Goal: Task Accomplishment & Management: Manage account settings

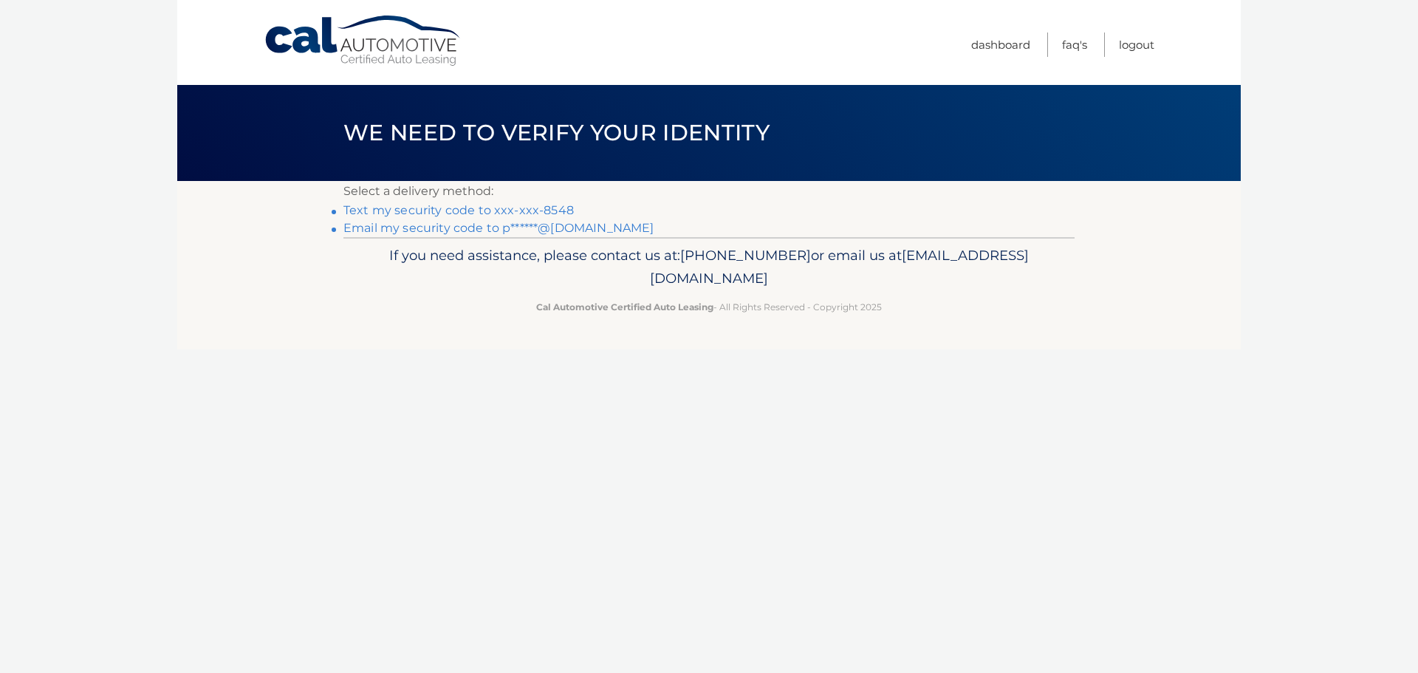
click at [553, 211] on link "Text my security code to xxx-xxx-8548" at bounding box center [458, 210] width 230 height 14
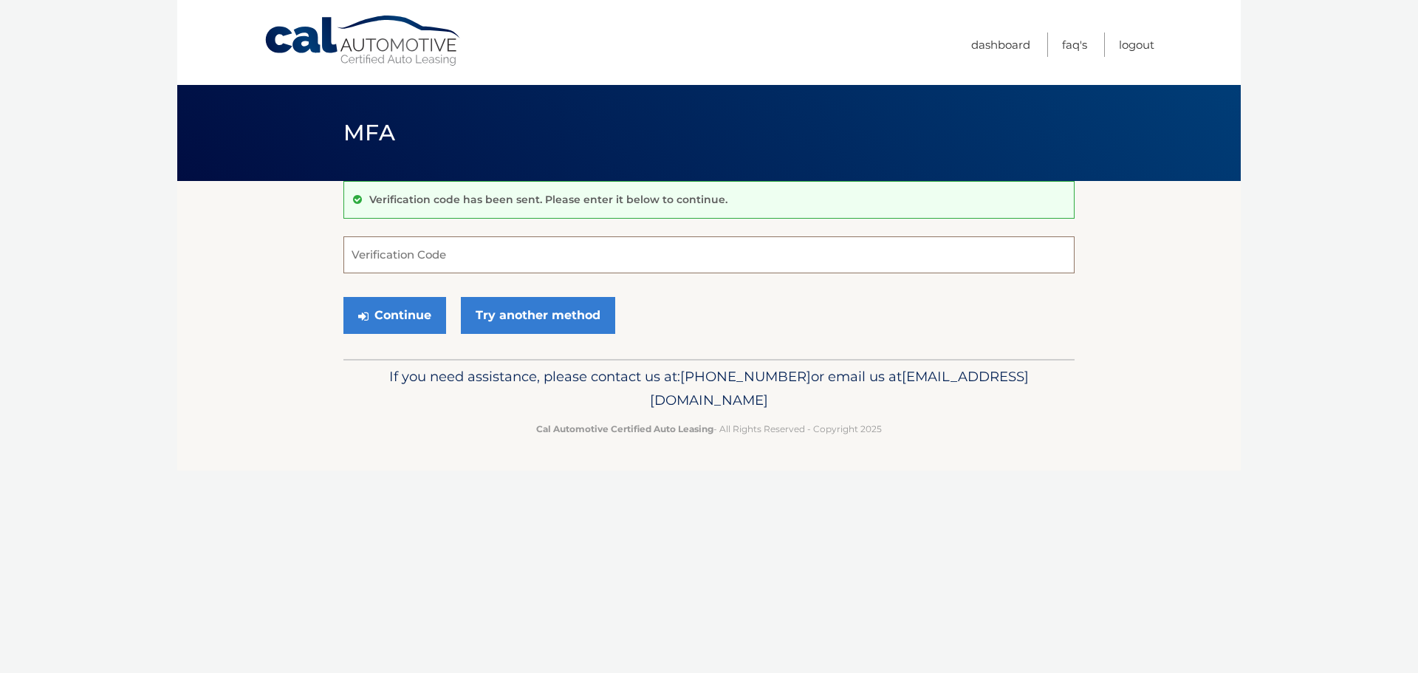
click at [413, 254] on input "Verification Code" at bounding box center [708, 254] width 731 height 37
type input "359445"
click at [425, 314] on button "Continue" at bounding box center [394, 315] width 103 height 37
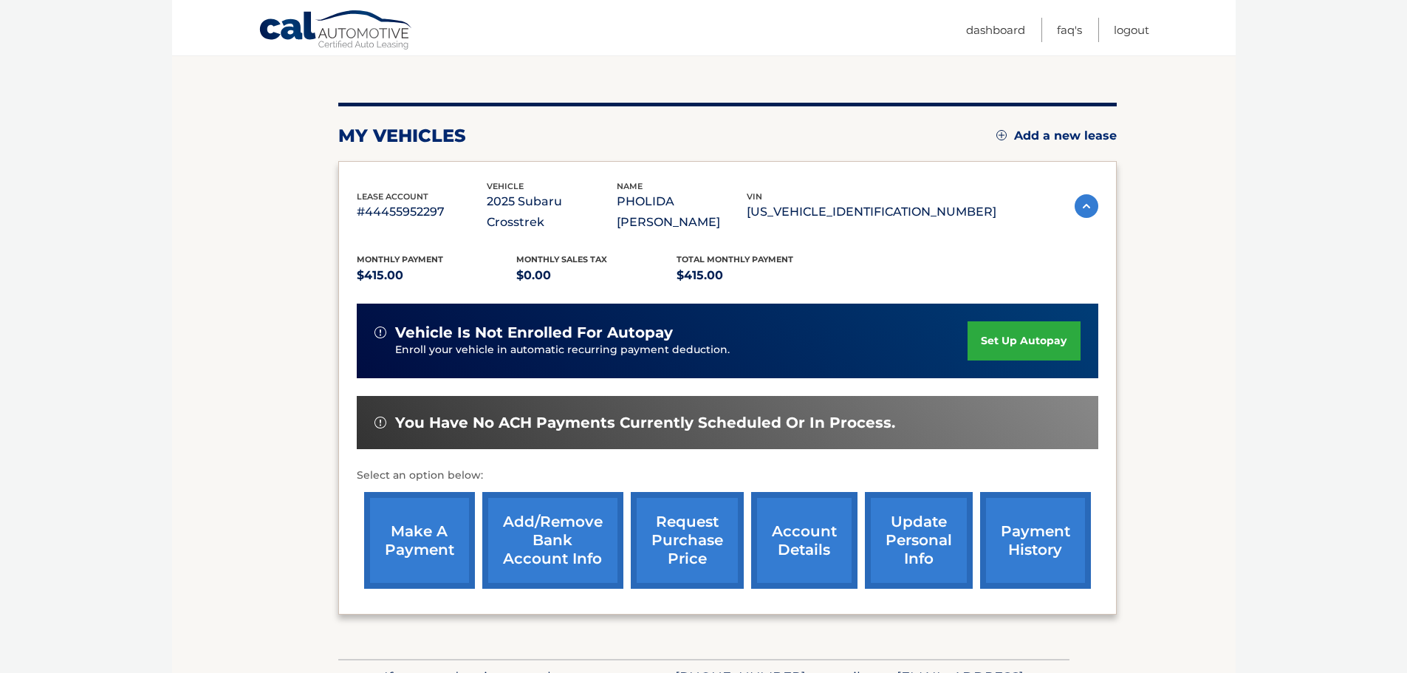
scroll to position [148, 0]
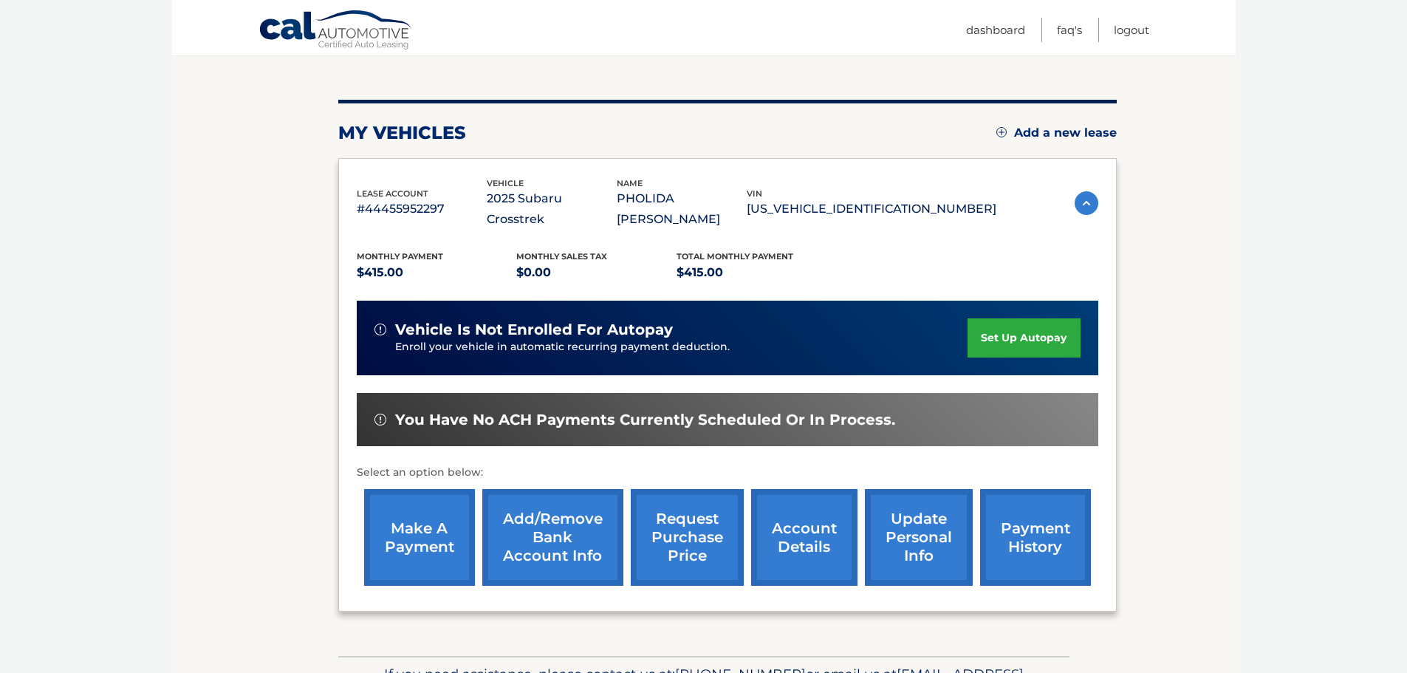
click at [413, 516] on link "make a payment" at bounding box center [419, 537] width 111 height 97
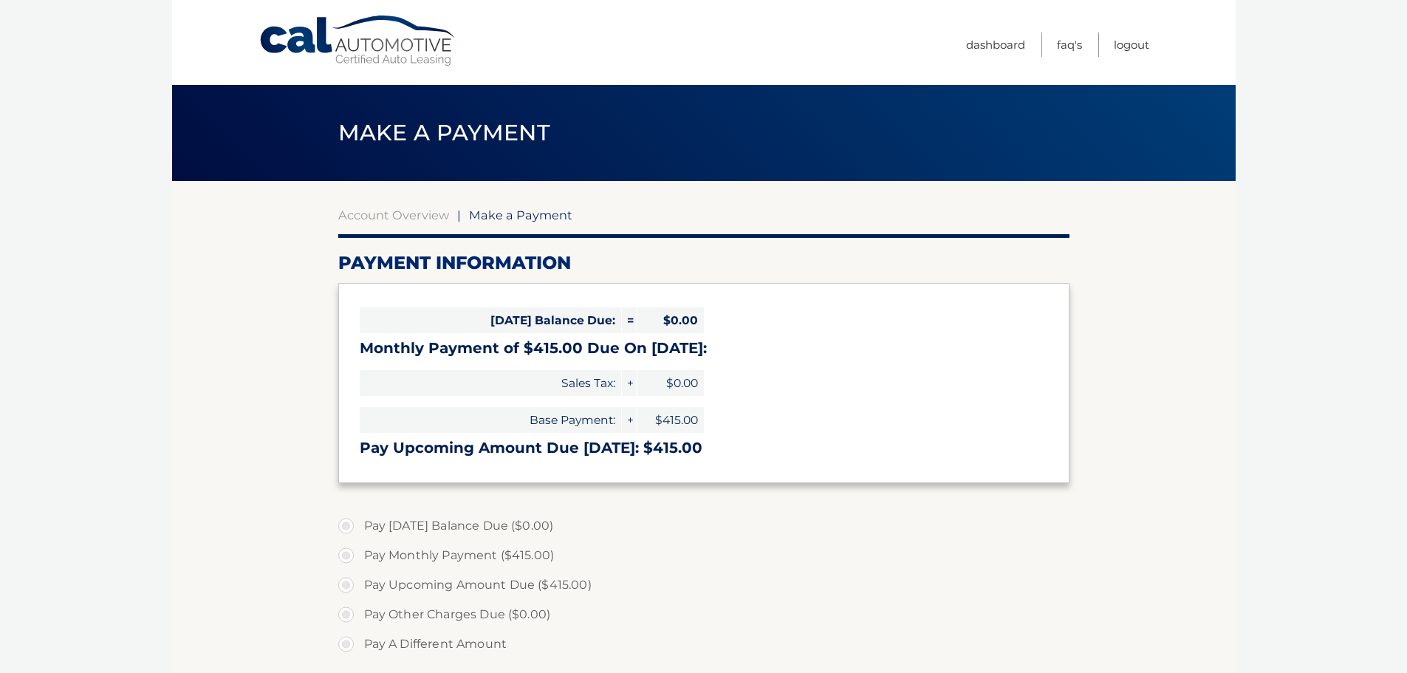
select select "NzEwZDlkN2UtMmQzNC00NmRhLWI4YmMtNWRiMmZjZTRjNzMw"
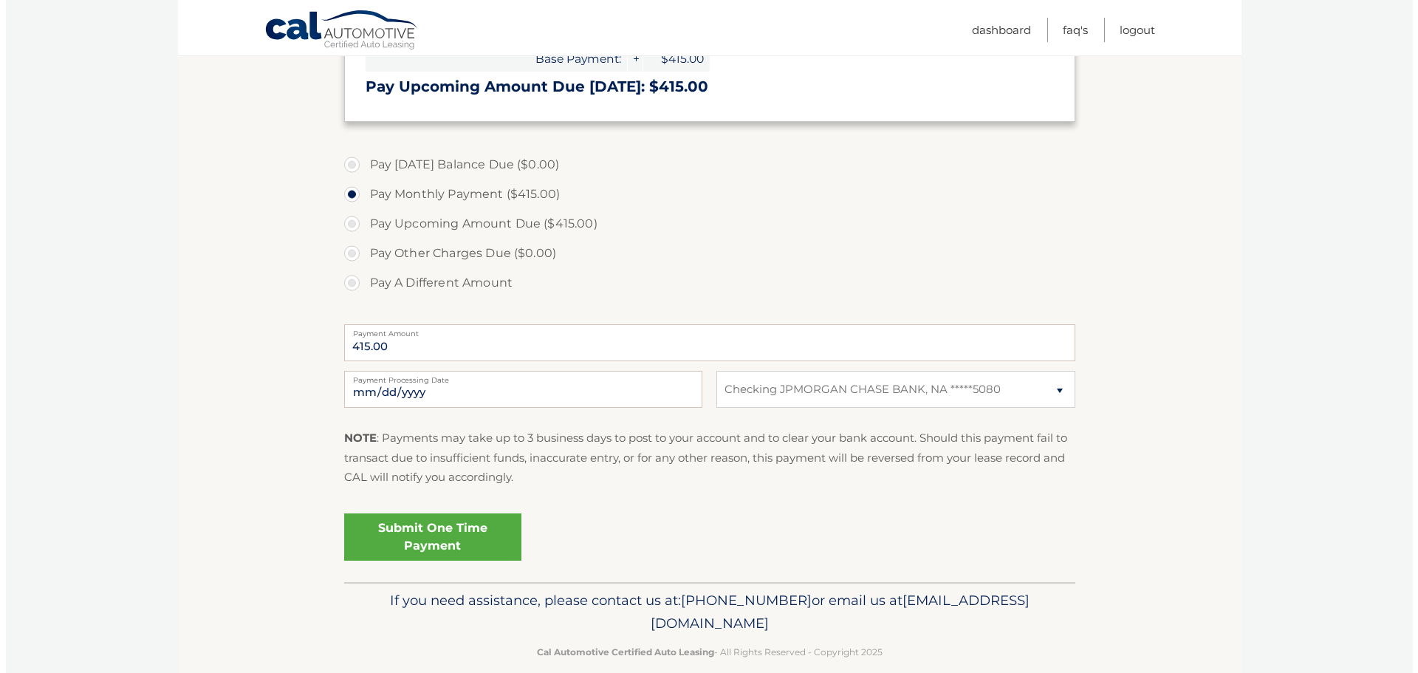
scroll to position [369, 0]
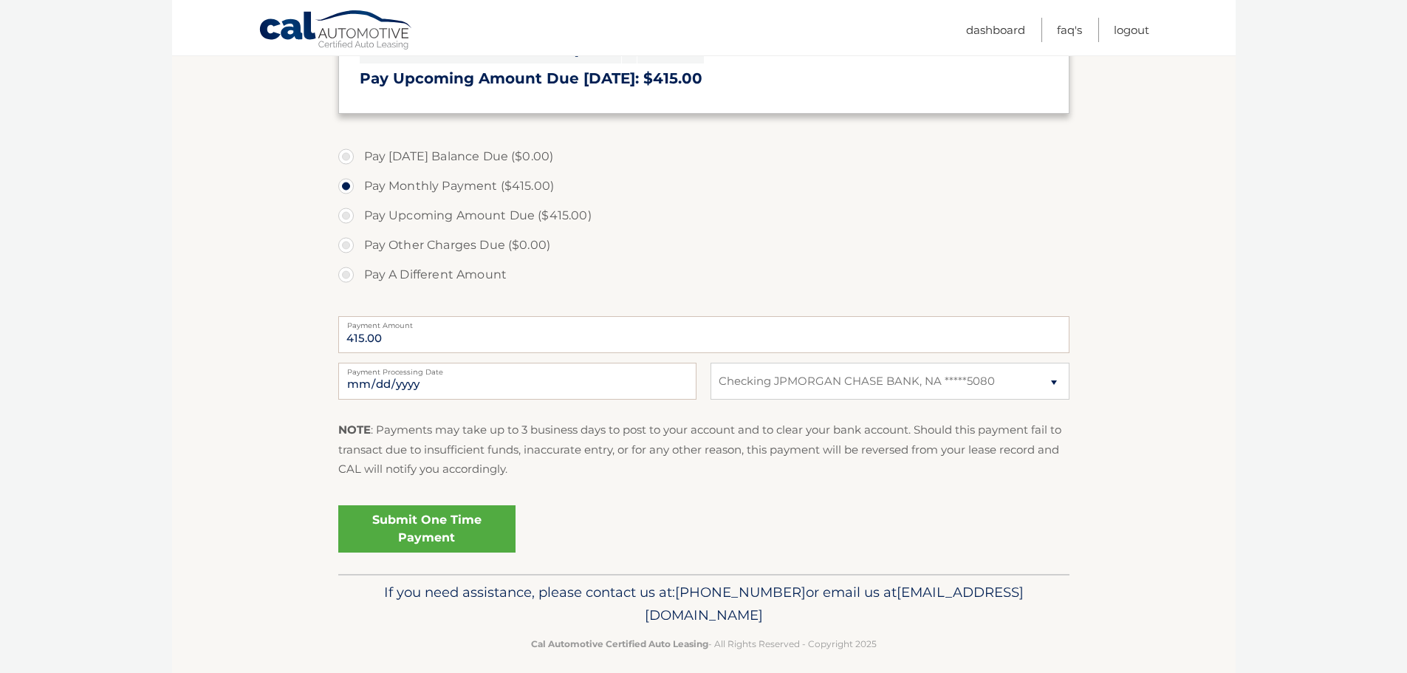
click at [419, 524] on link "Submit One Time Payment" at bounding box center [426, 528] width 177 height 47
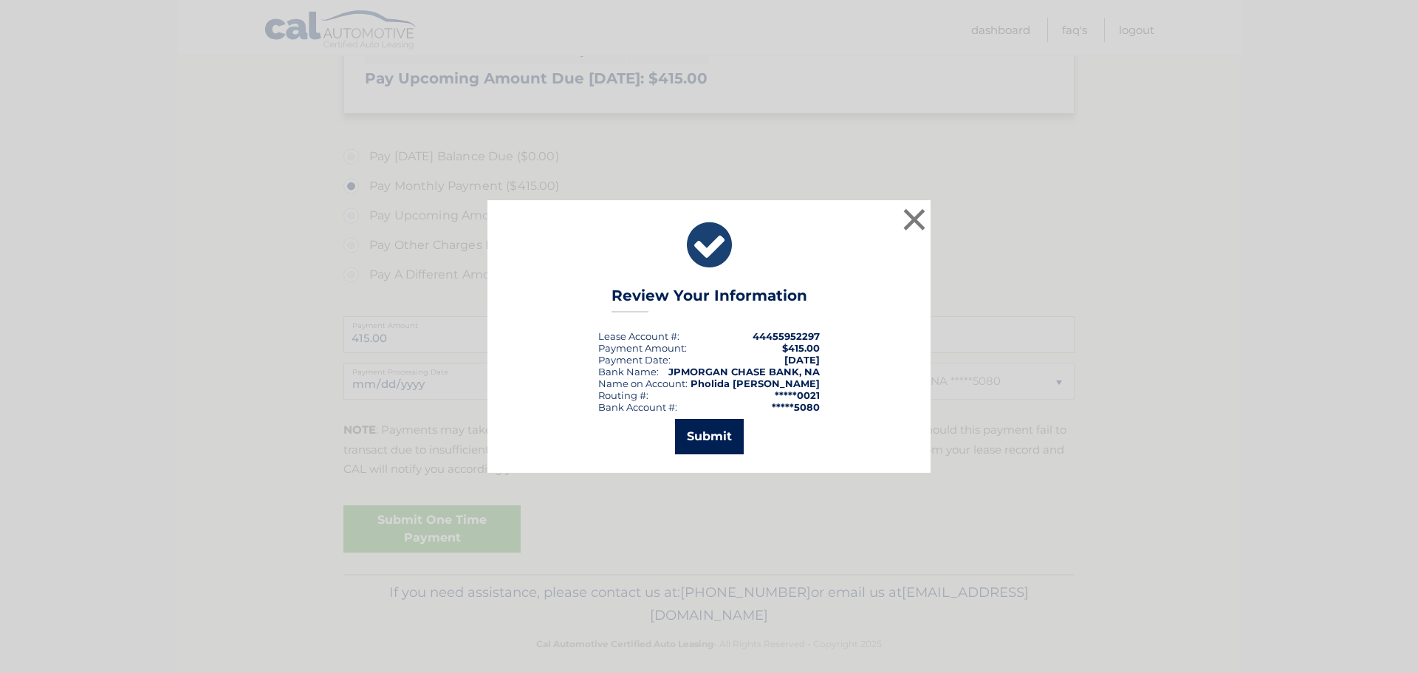
click at [706, 434] on button "Submit" at bounding box center [709, 436] width 69 height 35
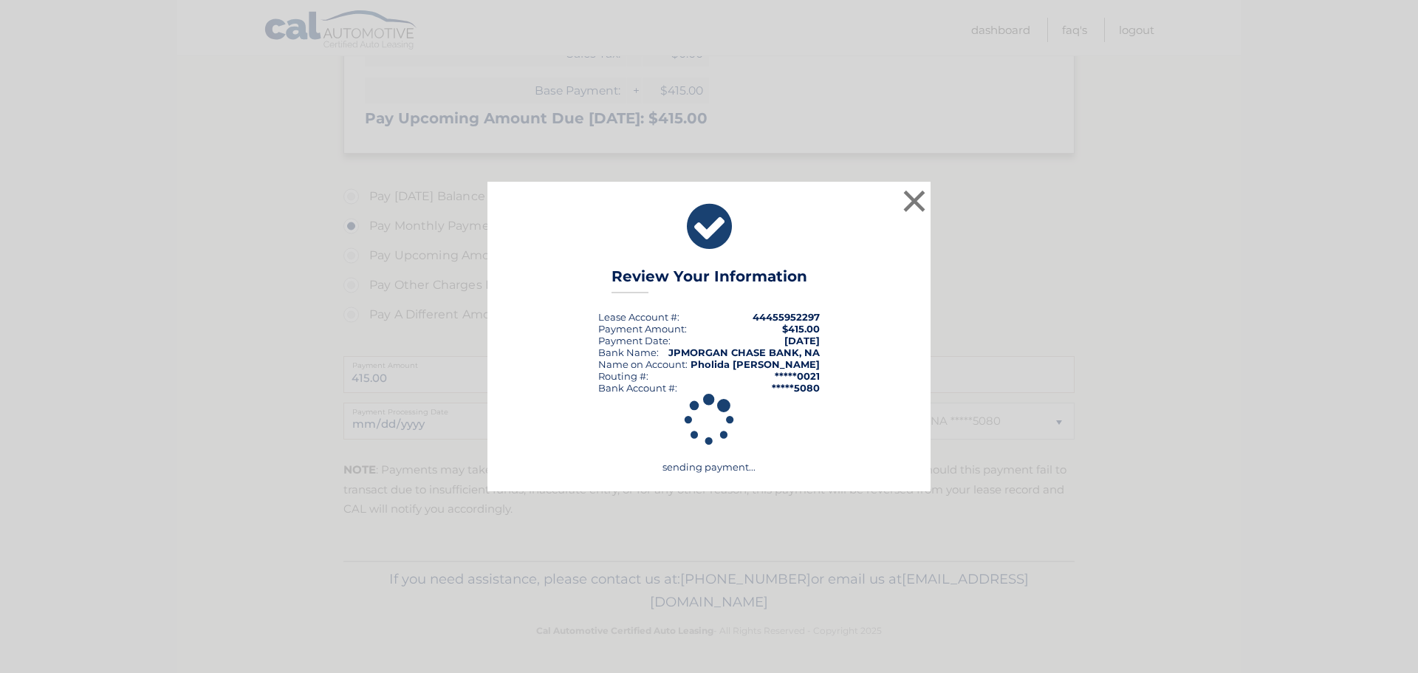
scroll to position [329, 0]
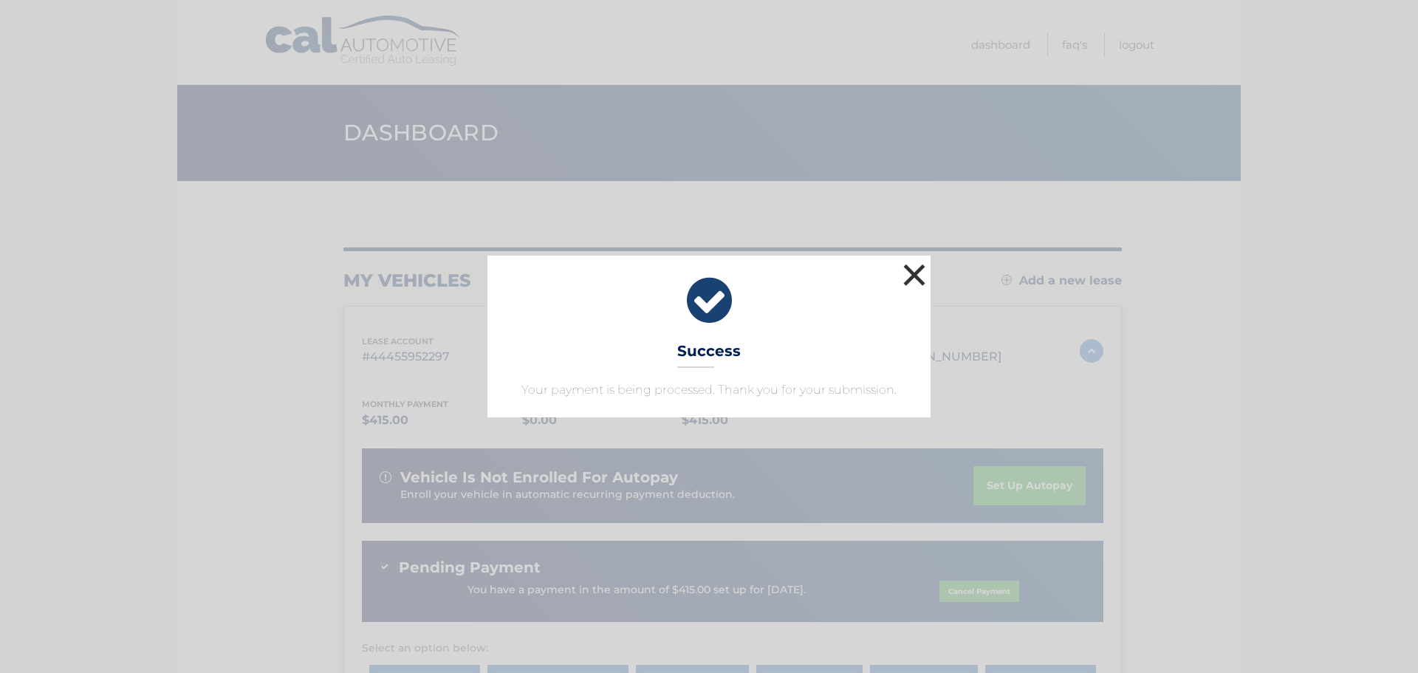
click at [920, 273] on button "×" at bounding box center [915, 275] width 30 height 30
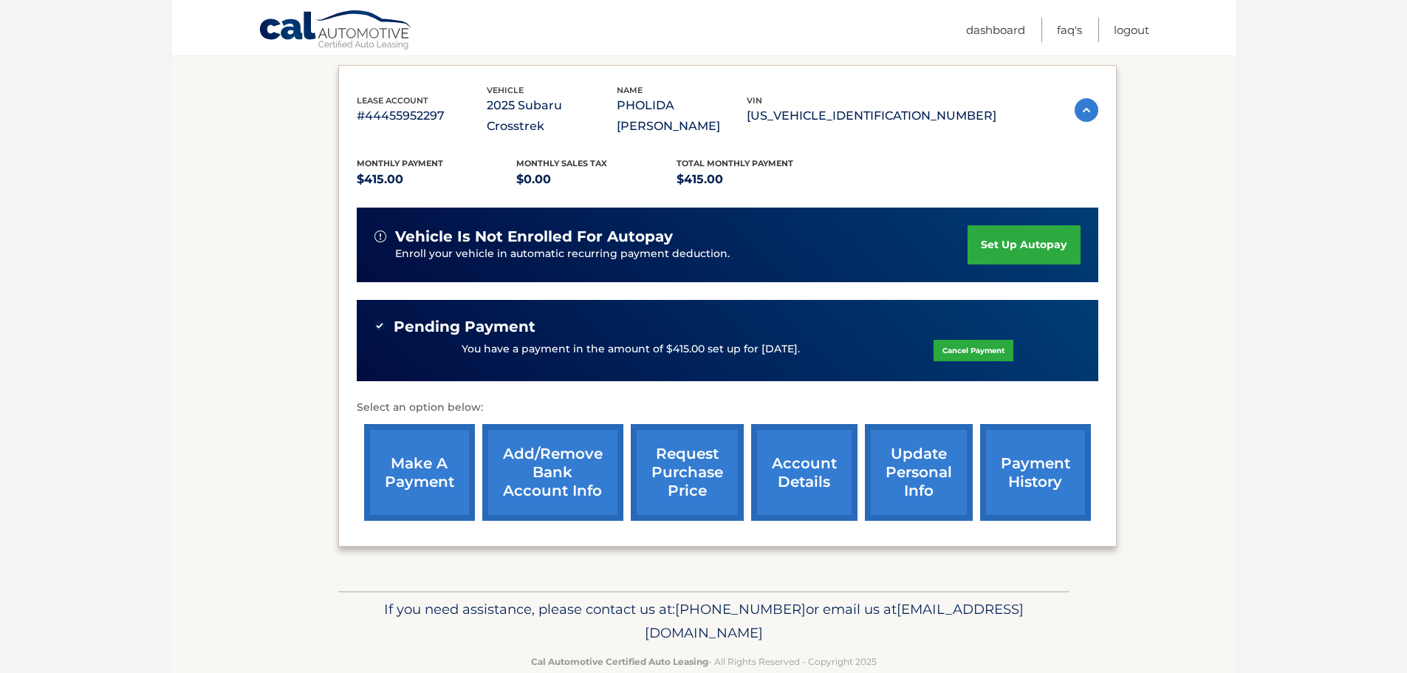
scroll to position [250, 0]
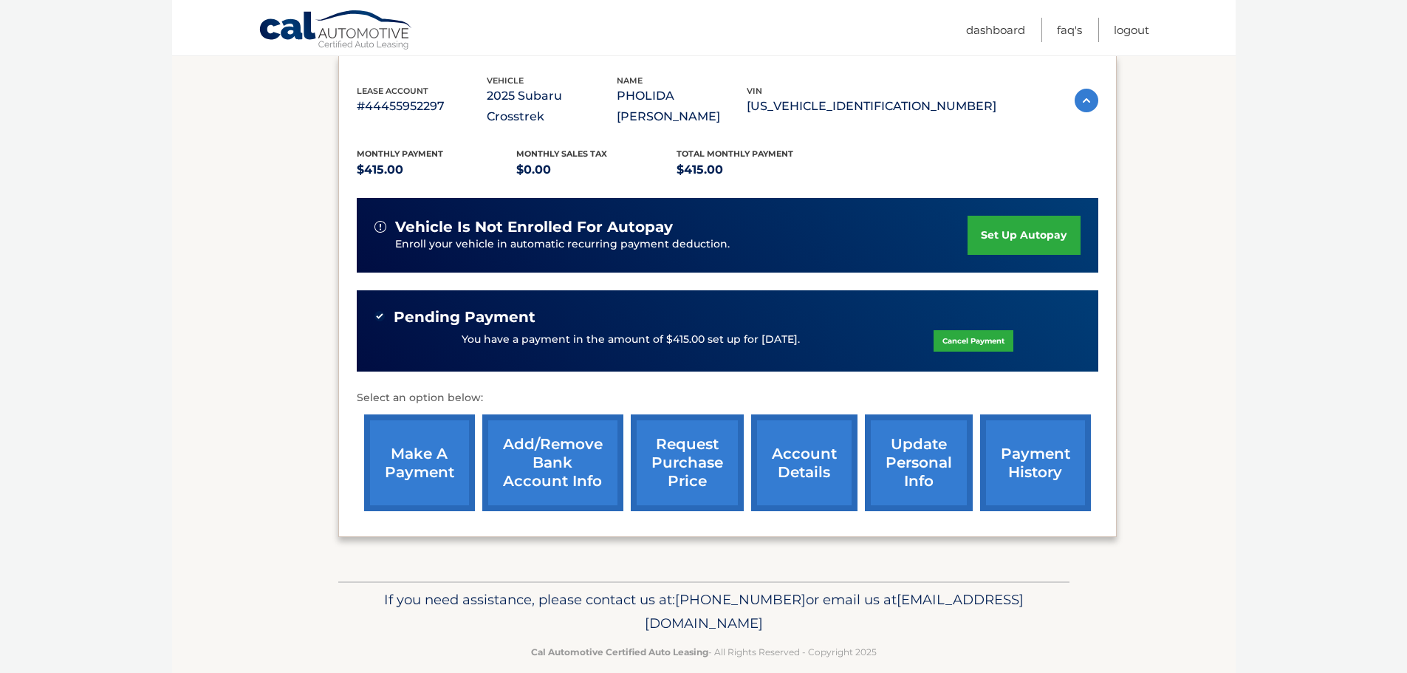
click at [1043, 442] on link "payment history" at bounding box center [1035, 462] width 111 height 97
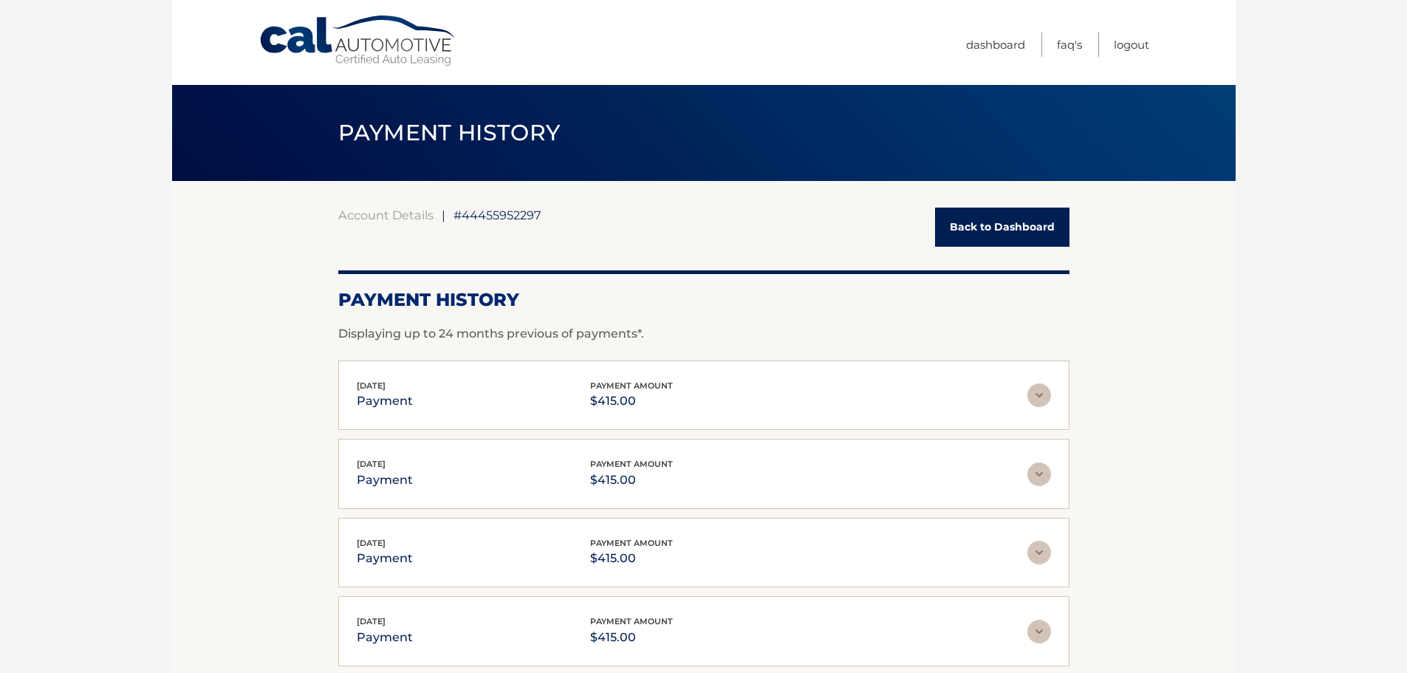
click at [993, 233] on link "Back to Dashboard" at bounding box center [1002, 227] width 134 height 39
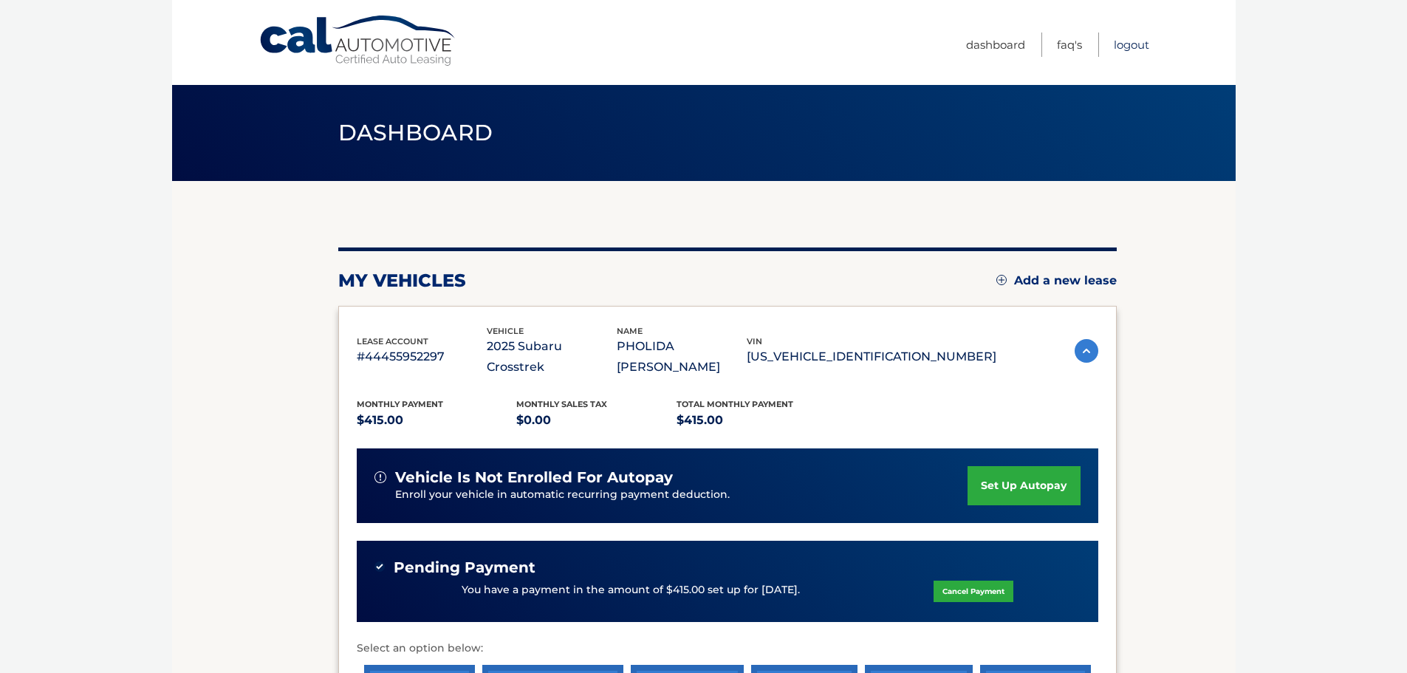
click at [1135, 48] on link "Logout" at bounding box center [1131, 45] width 35 height 24
